Goal: Navigation & Orientation: Find specific page/section

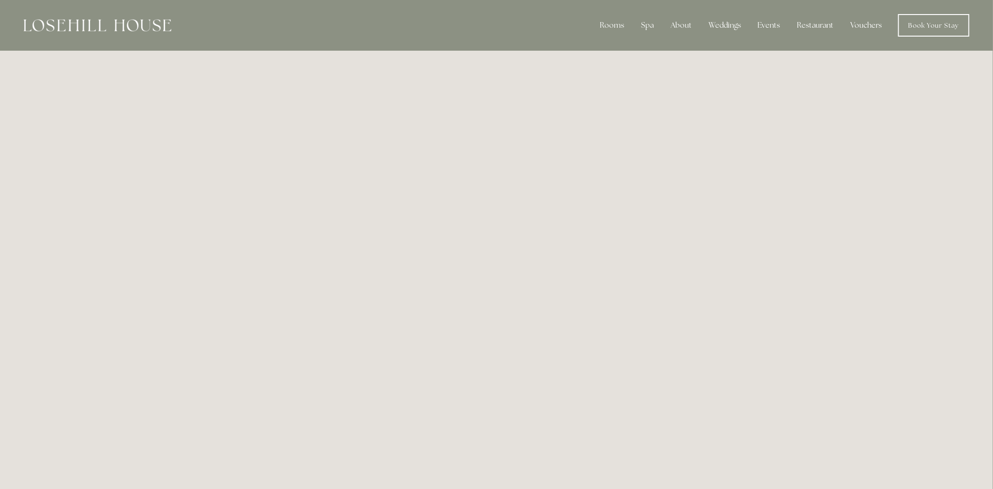
click at [865, 26] on link "Vouchers" at bounding box center [866, 25] width 46 height 19
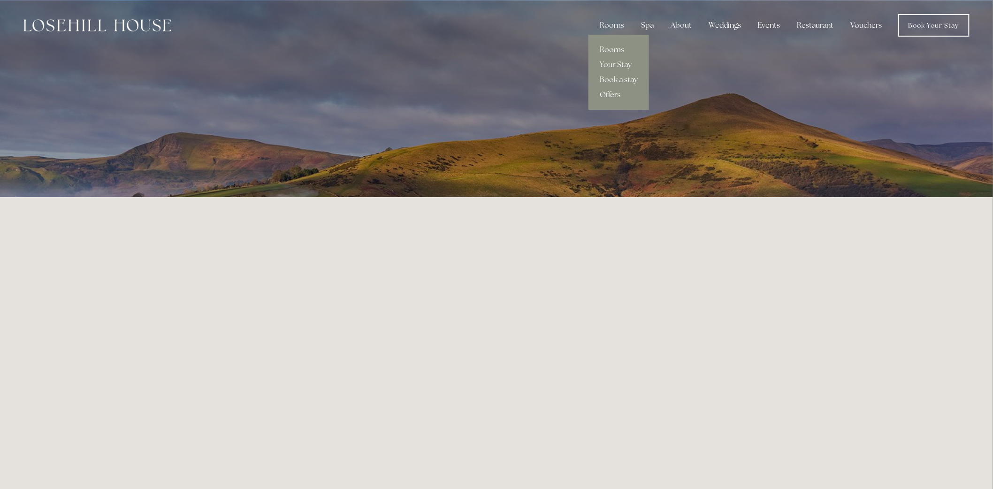
click at [618, 95] on link "Offers" at bounding box center [618, 94] width 61 height 15
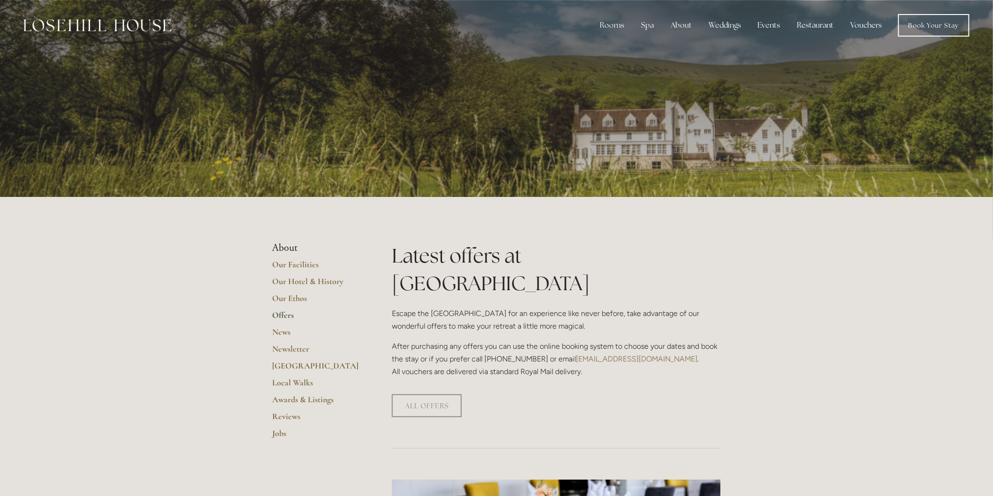
click at [869, 25] on link "Vouchers" at bounding box center [866, 25] width 46 height 19
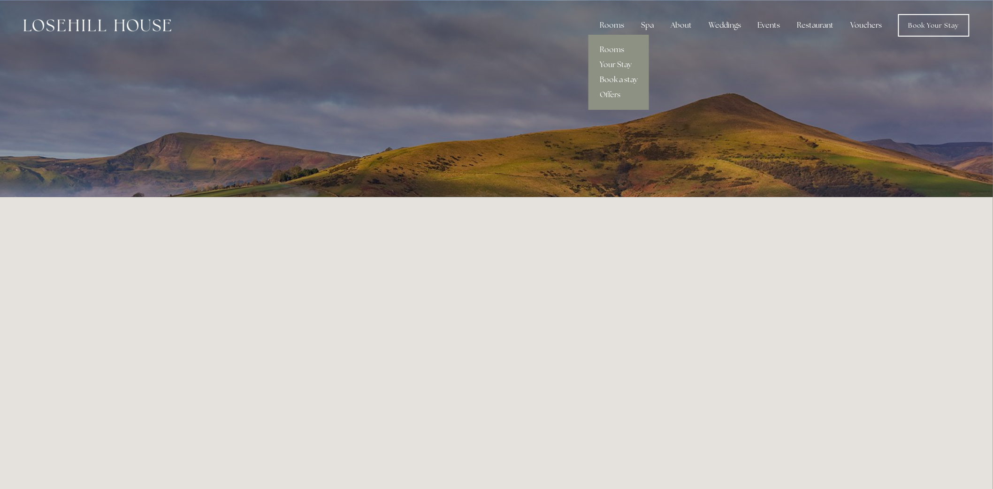
click at [616, 78] on link "Book a stay" at bounding box center [618, 79] width 61 height 15
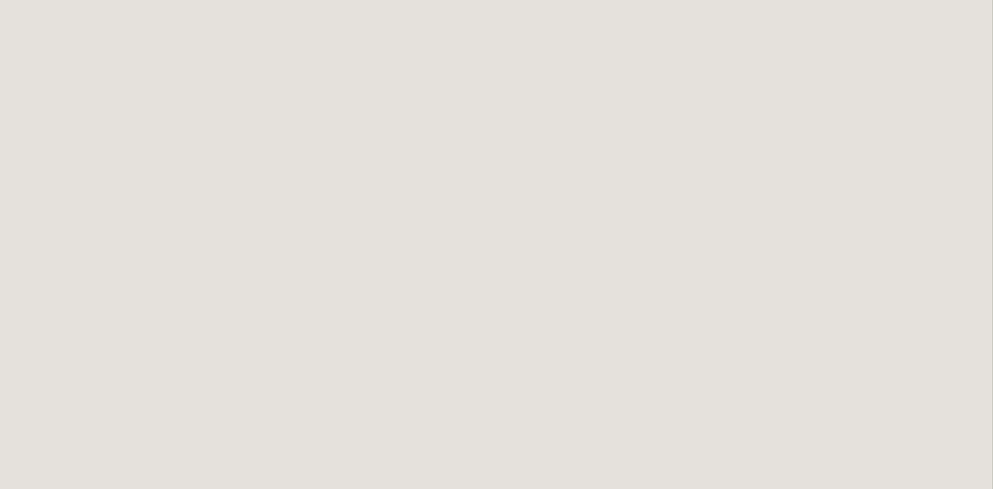
scroll to position [260, 0]
